Goal: Find contact information: Find contact information

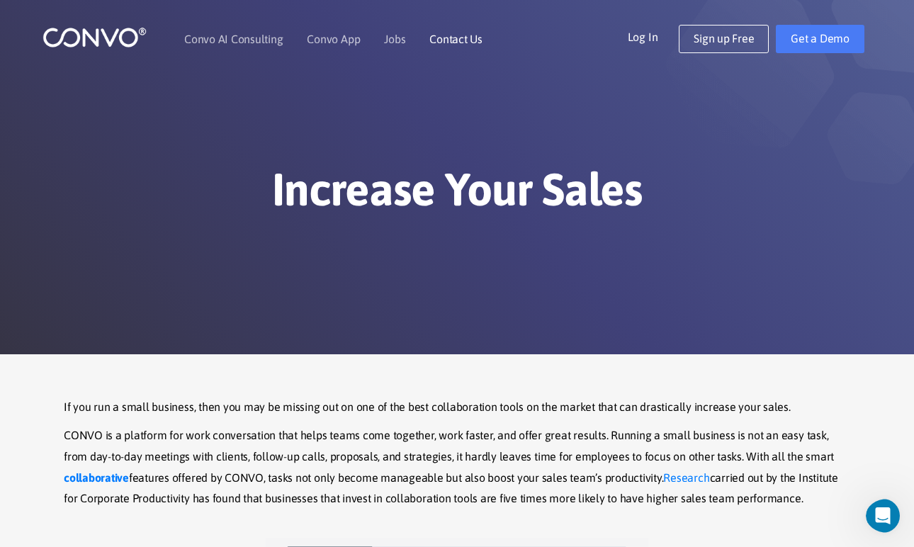
click at [453, 41] on link "Contact Us" at bounding box center [455, 38] width 53 height 11
